Goal: Information Seeking & Learning: Learn about a topic

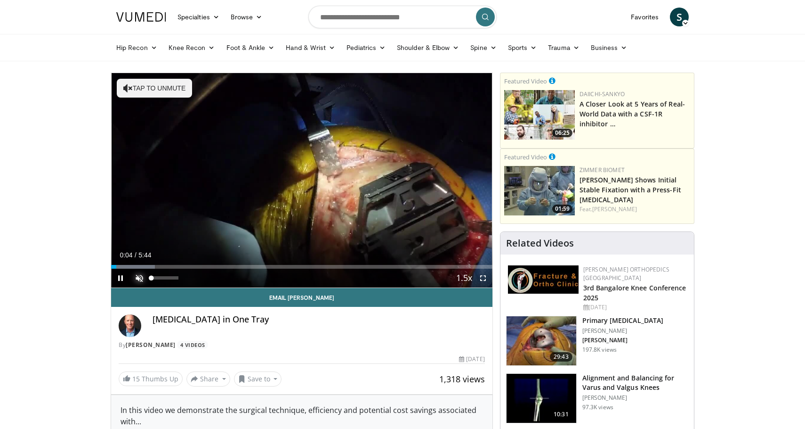
click at [143, 279] on span "Video Player" at bounding box center [139, 277] width 19 height 19
click at [485, 278] on span "Video Player" at bounding box center [483, 277] width 19 height 19
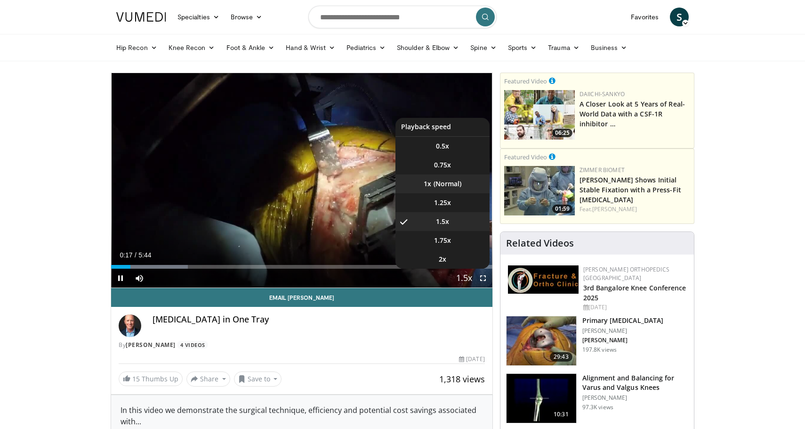
click at [446, 180] on li "1x" at bounding box center [443, 183] width 94 height 19
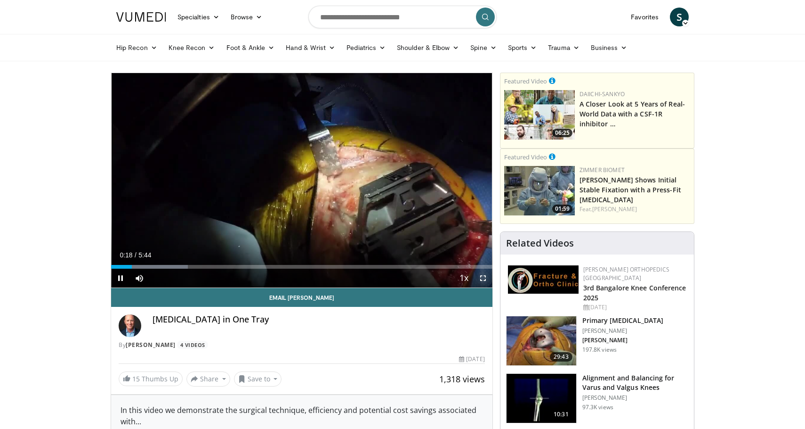
click at [486, 278] on span "Video Player" at bounding box center [483, 277] width 19 height 19
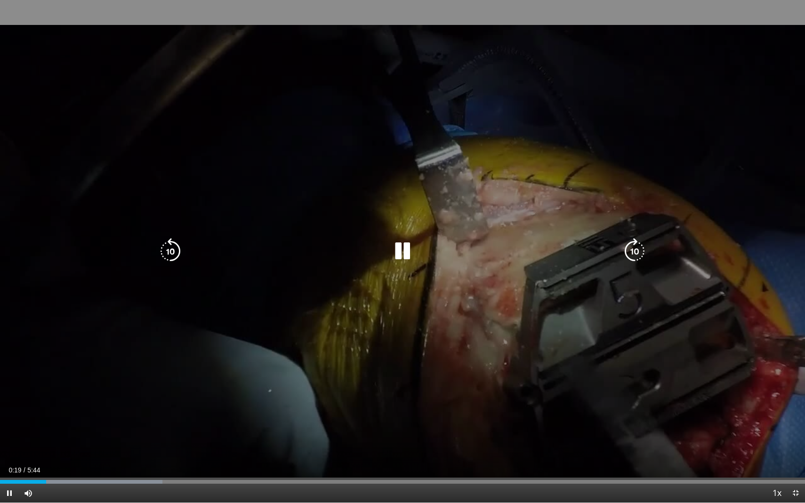
click at [170, 234] on div "10 seconds Tap to unmute" at bounding box center [402, 251] width 805 height 503
click at [175, 252] on icon "Video Player" at bounding box center [170, 251] width 26 height 26
click at [388, 196] on div "10 seconds Tap to unmute" at bounding box center [402, 251] width 805 height 503
click at [705, 176] on div "10 seconds Tap to unmute" at bounding box center [402, 251] width 805 height 503
click at [624, 307] on div "10 seconds Tap to unmute" at bounding box center [402, 251] width 805 height 503
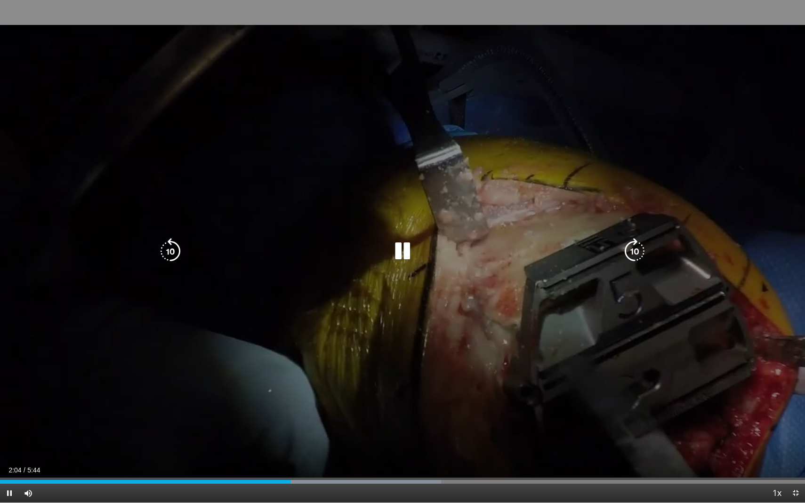
click at [163, 254] on icon "Video Player" at bounding box center [170, 251] width 26 height 26
click at [235, 344] on div "10 seconds Tap to unmute" at bounding box center [402, 251] width 805 height 503
click at [169, 260] on icon "Video Player" at bounding box center [170, 251] width 26 height 26
click at [526, 306] on div "10 seconds Tap to unmute" at bounding box center [402, 251] width 805 height 503
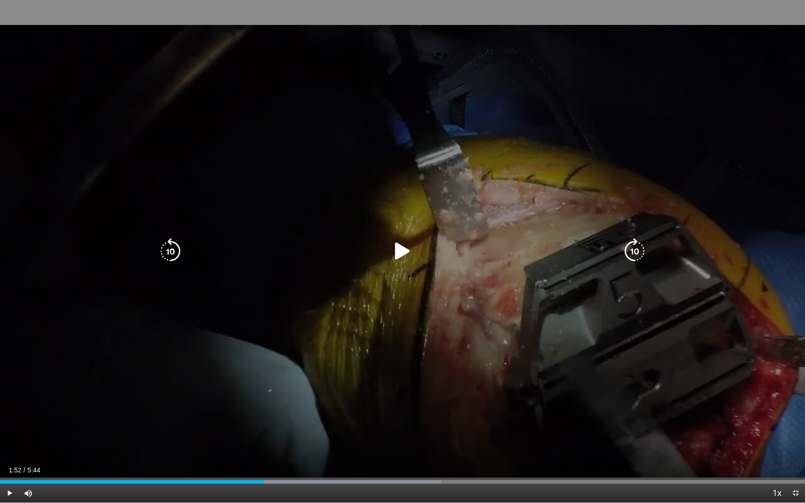
click at [539, 305] on div "10 seconds Tap to unmute" at bounding box center [402, 251] width 805 height 503
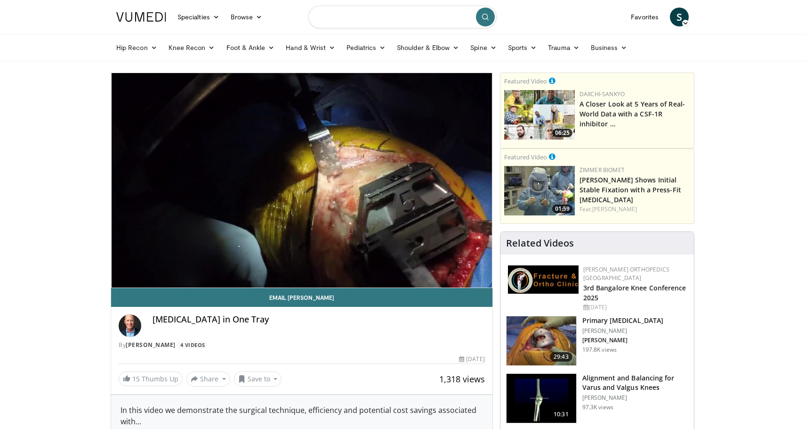
click at [387, 21] on input "Search topics, interventions" at bounding box center [402, 17] width 188 height 23
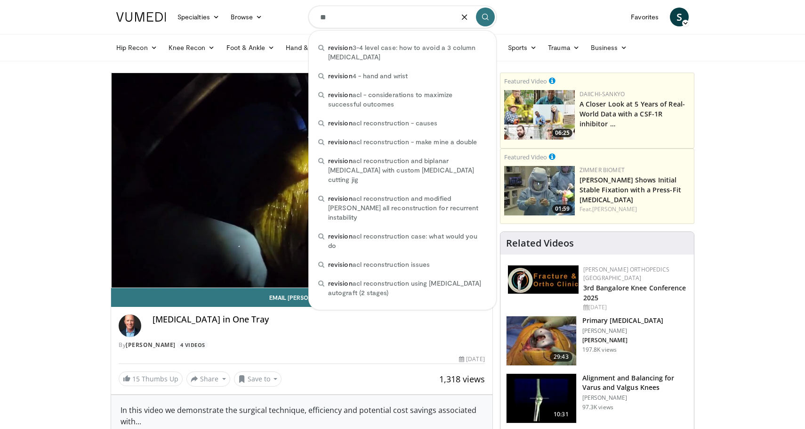
type input "*"
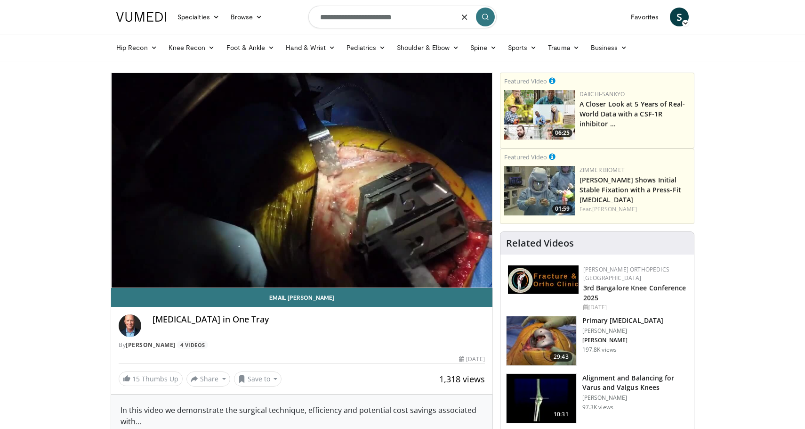
type input "**********"
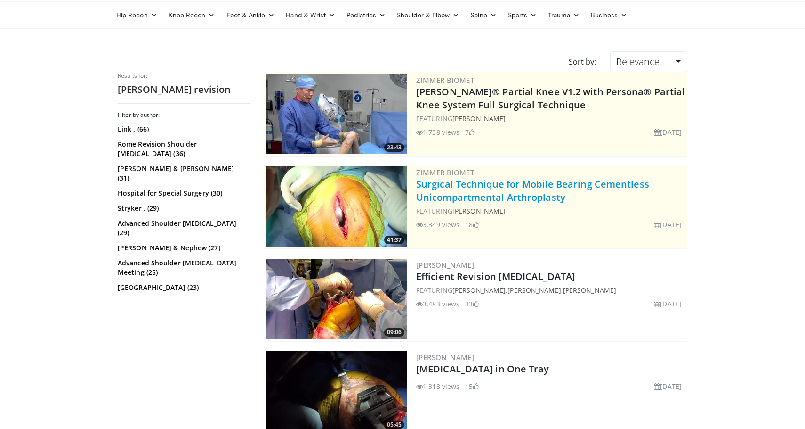
scroll to position [34, 0]
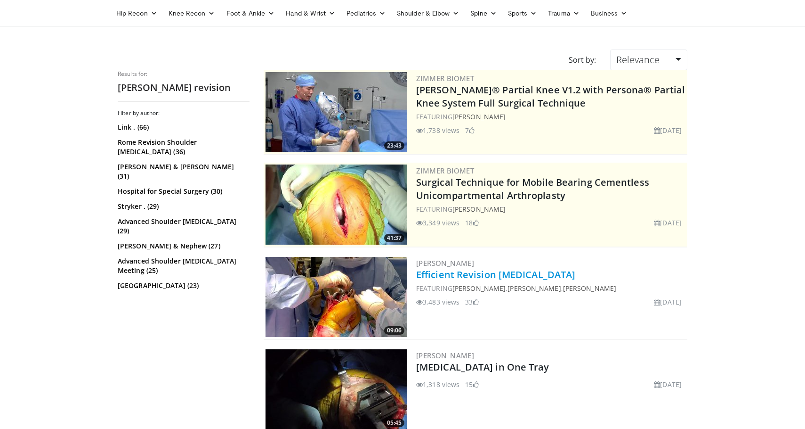
click at [539, 274] on link "Efficient Revision [MEDICAL_DATA]" at bounding box center [495, 274] width 159 height 13
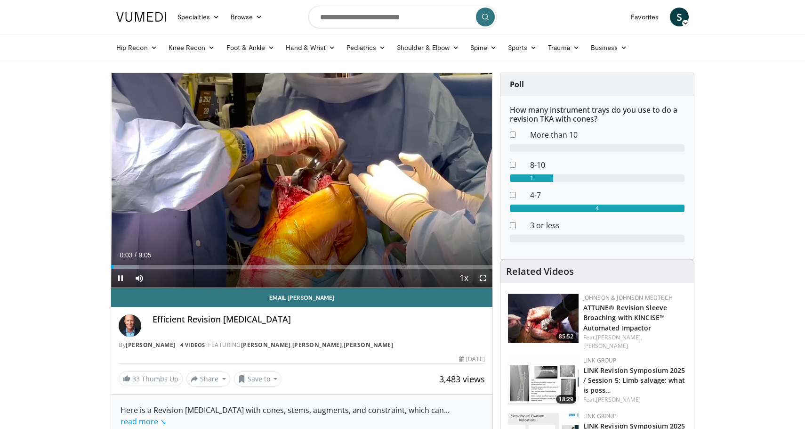
click at [482, 279] on span "Video Player" at bounding box center [483, 277] width 19 height 19
